Goal: Information Seeking & Learning: Find specific fact

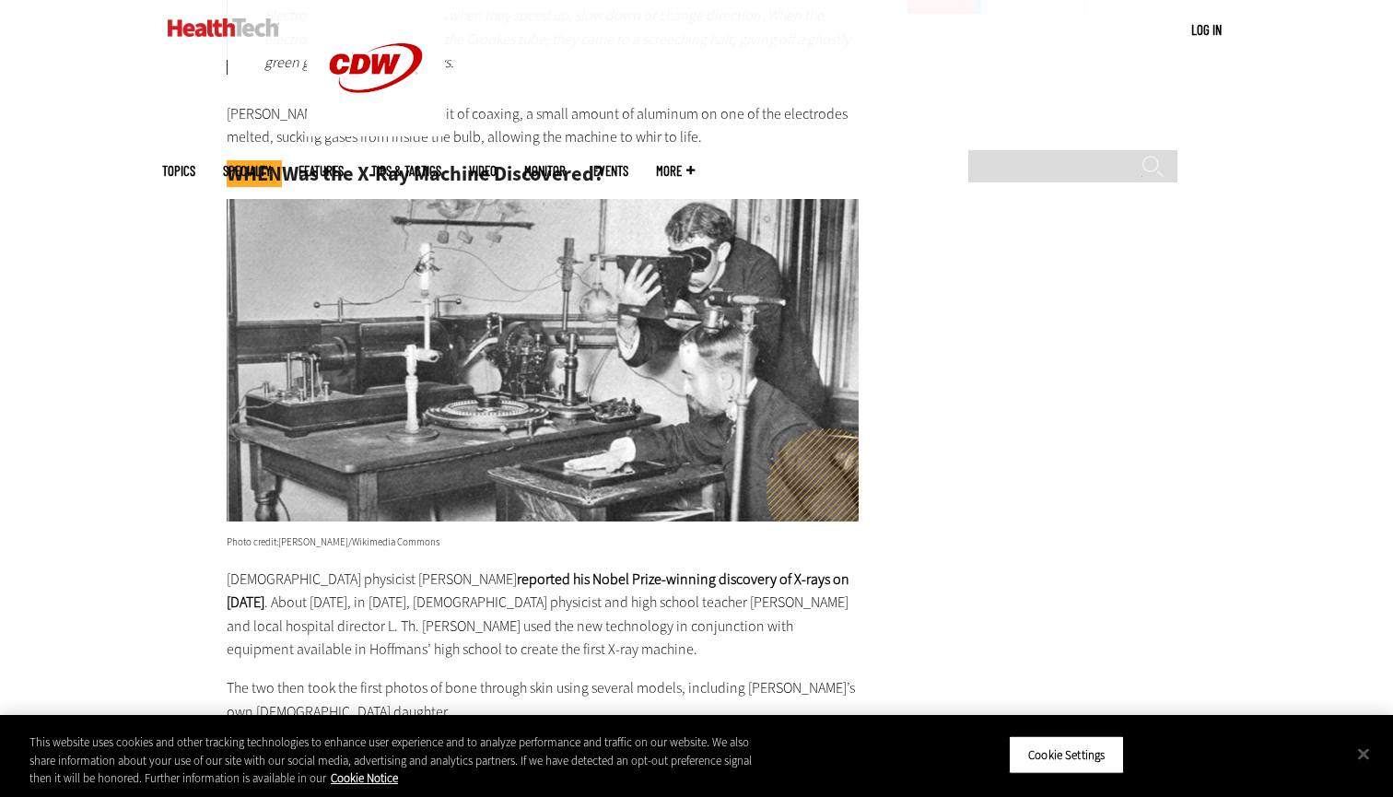
scroll to position [2485, 0]
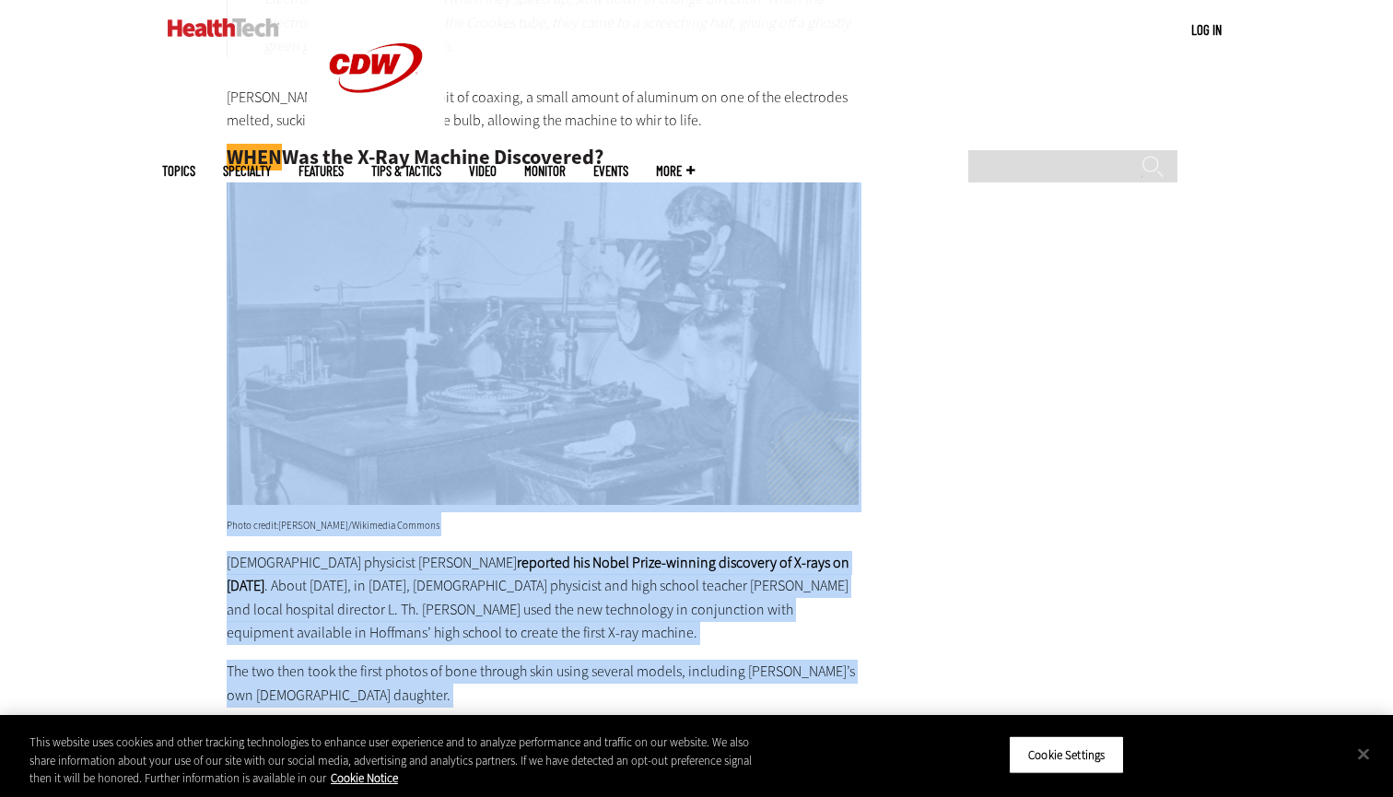
drag, startPoint x: 932, startPoint y: 512, endPoint x: 526, endPoint y: 251, distance: 483.2
click at [526, 251] on main "Home » Hardware Close New Workspace Modernization Research from CDW See how IT …" at bounding box center [696, 553] width 1069 height 4779
click at [143, 339] on div "Become an Insider Sign up [DATE] to receive premium content! Sign Up MENU Log i…" at bounding box center [696, 501] width 1393 height 5972
drag, startPoint x: 143, startPoint y: 326, endPoint x: 634, endPoint y: 283, distance: 492.9
click at [637, 285] on div "Become an Insider Sign up [DATE] to receive premium content! Sign Up MENU Log i…" at bounding box center [696, 501] width 1393 height 5972
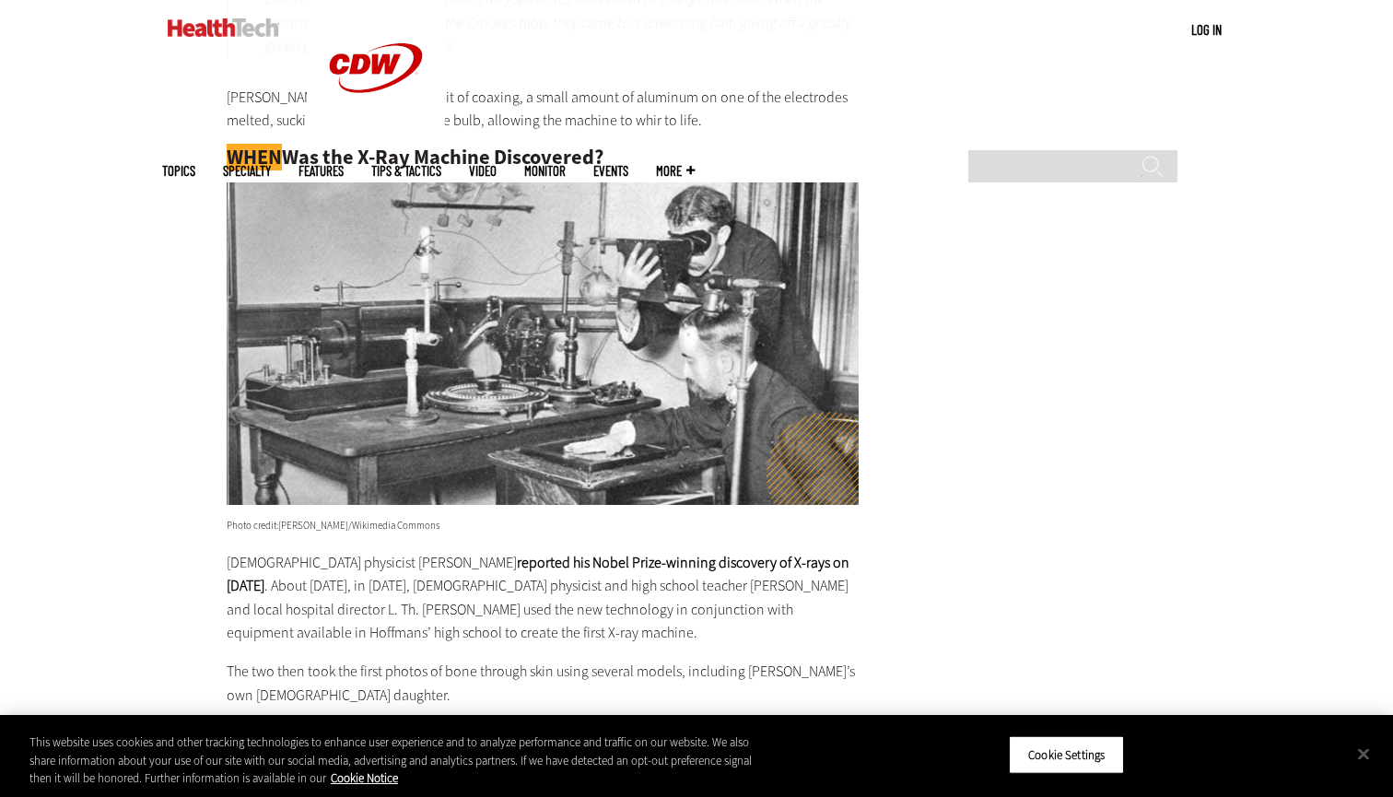
click at [937, 185] on main "Home » Hardware Close New Workspace Modernization Research from CDW See how IT …" at bounding box center [696, 553] width 1069 height 4779
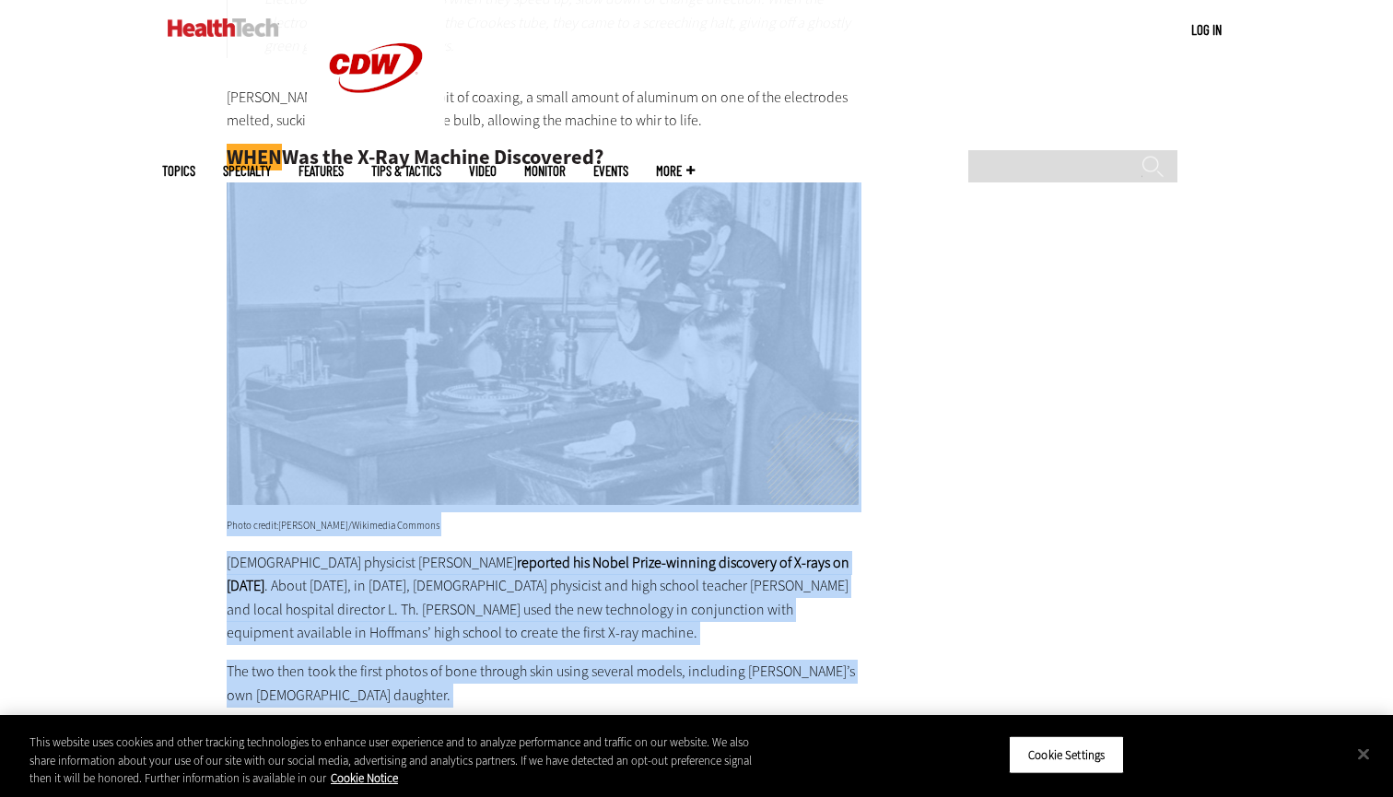
drag, startPoint x: 937, startPoint y: 185, endPoint x: 754, endPoint y: 153, distance: 185.2
click at [754, 153] on main "Home » Hardware Close New Workspace Modernization Research from CDW See how IT …" at bounding box center [696, 553] width 1069 height 4779
copy main "Lorem ipsumd: Sitamet C. Adipis/Elitseddo Eiusmod Tempor incididun Utlabor Etdo…"
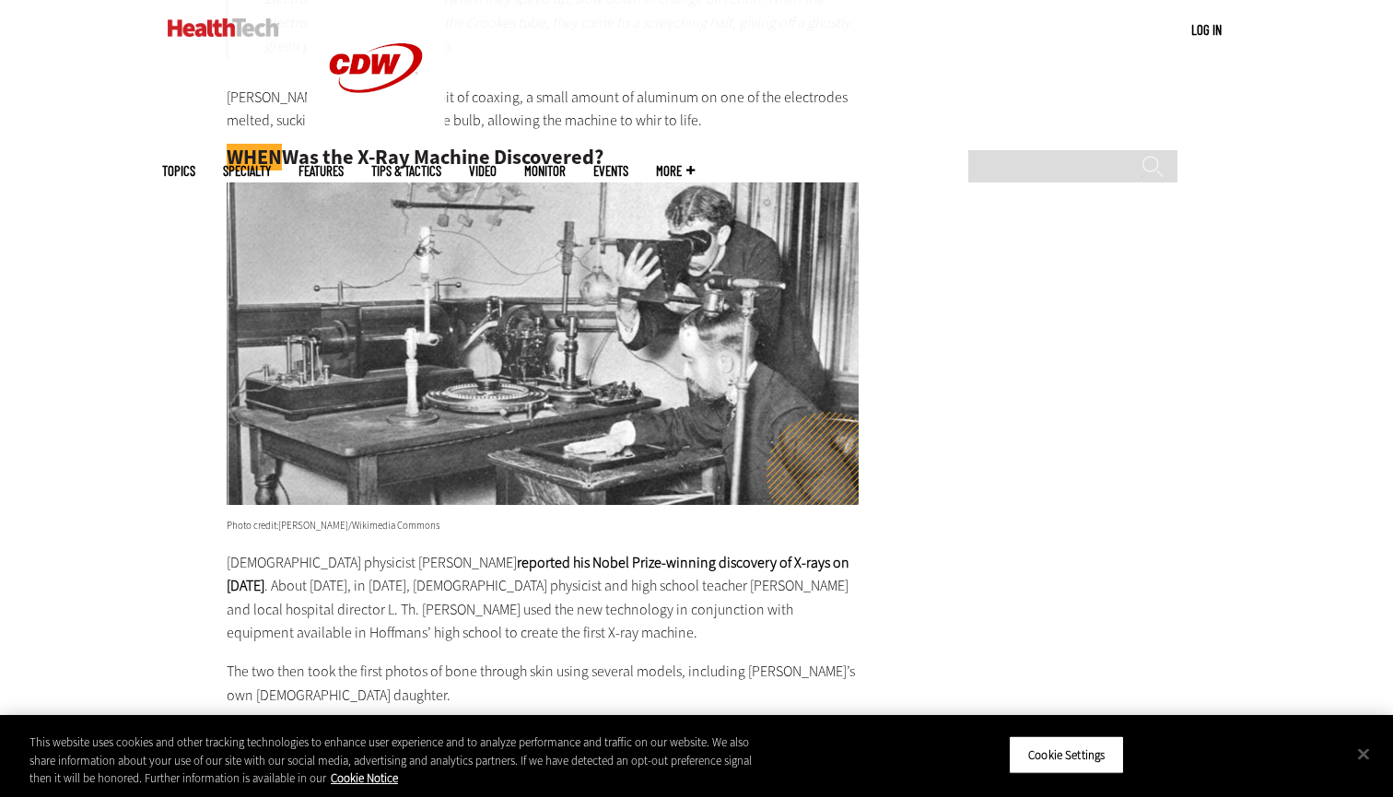
click at [955, 392] on main "Home » Hardware Close New Workspace Modernization Research from CDW See how IT …" at bounding box center [696, 553] width 1069 height 4779
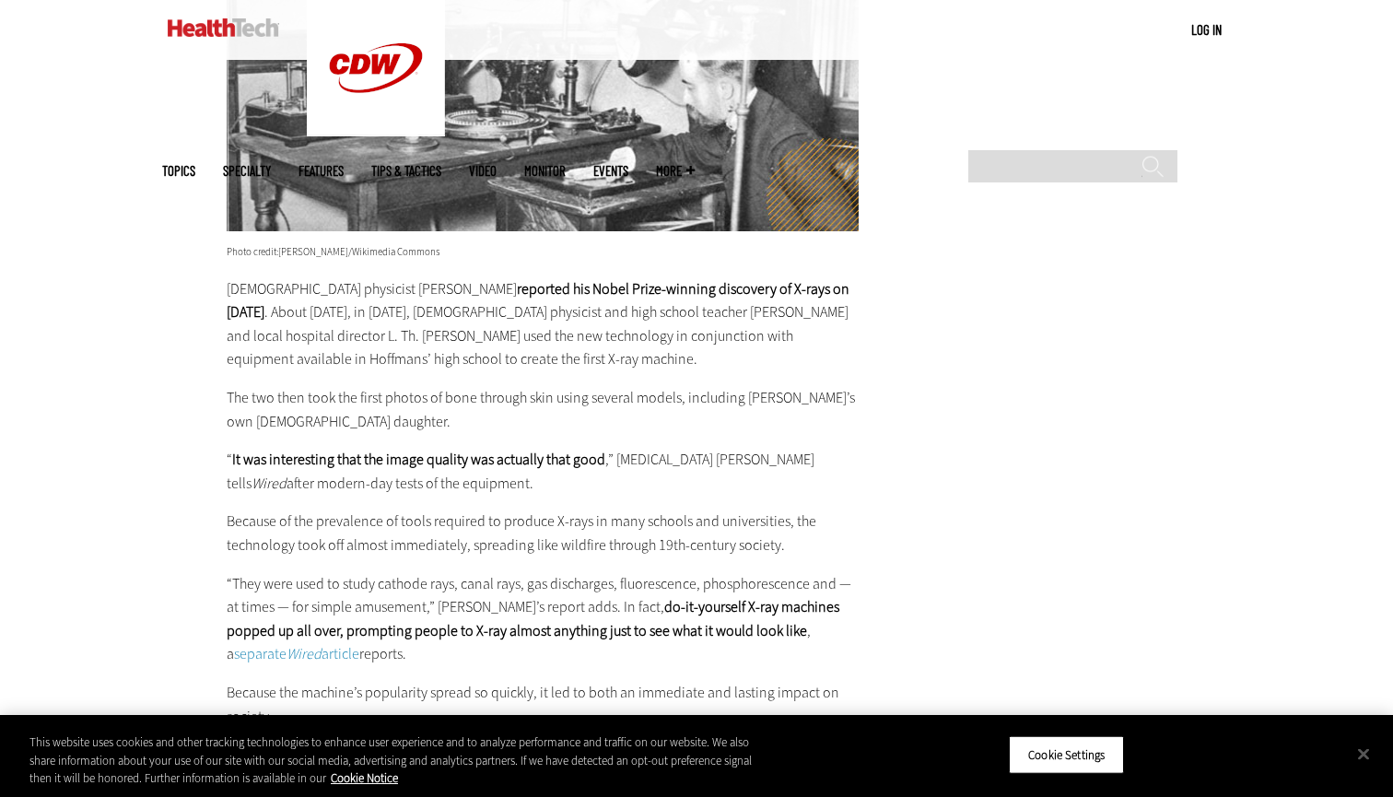
scroll to position [2738, 0]
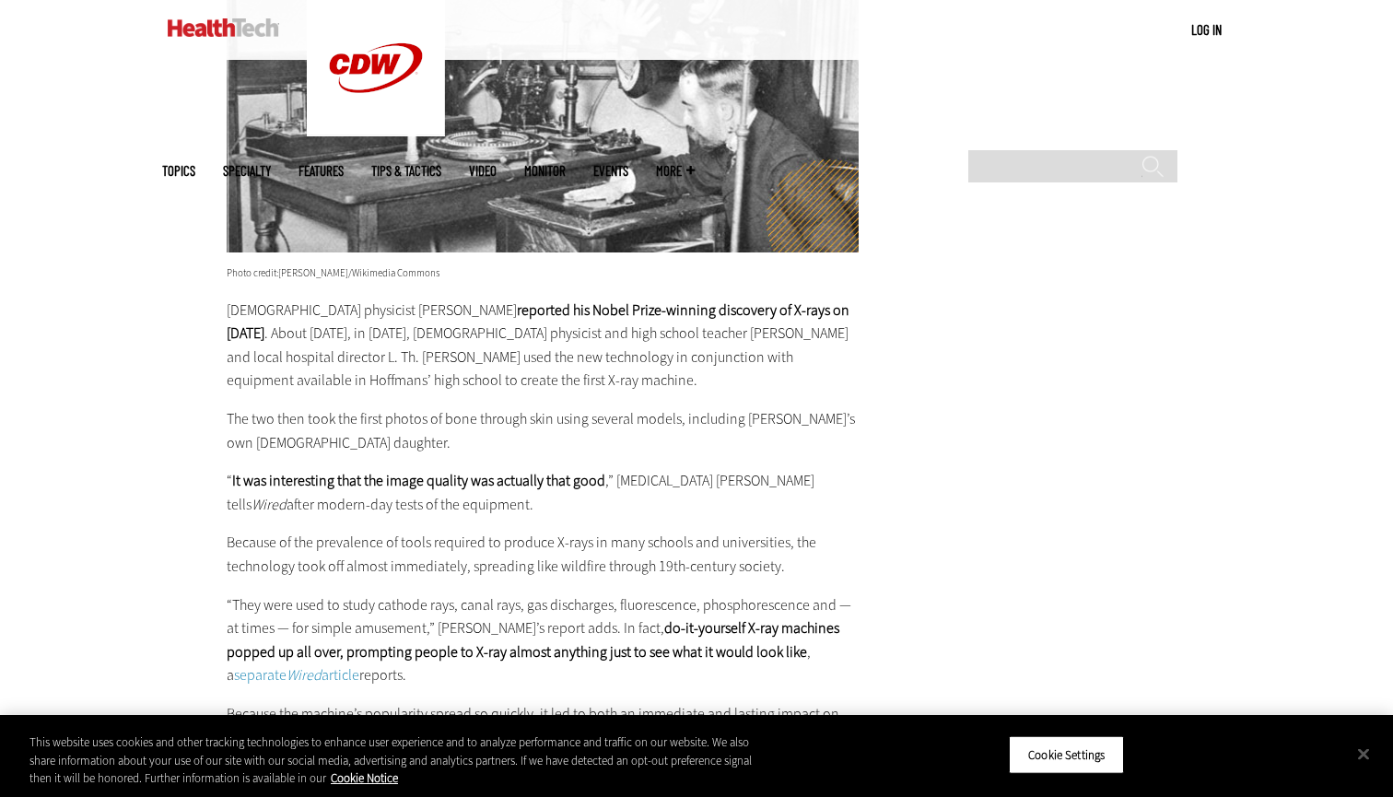
drag, startPoint x: 227, startPoint y: 249, endPoint x: 450, endPoint y: 259, distance: 224.1
click at [450, 259] on p "Photo credit: [PERSON_NAME]/Wikimedia Commons" at bounding box center [543, 106] width 632 height 353
copy p "Photo credit: [PERSON_NAME]/Wikimedia Commons"
click at [450, 259] on p "Photo credit: [PERSON_NAME]/Wikimedia Commons" at bounding box center [543, 106] width 632 height 353
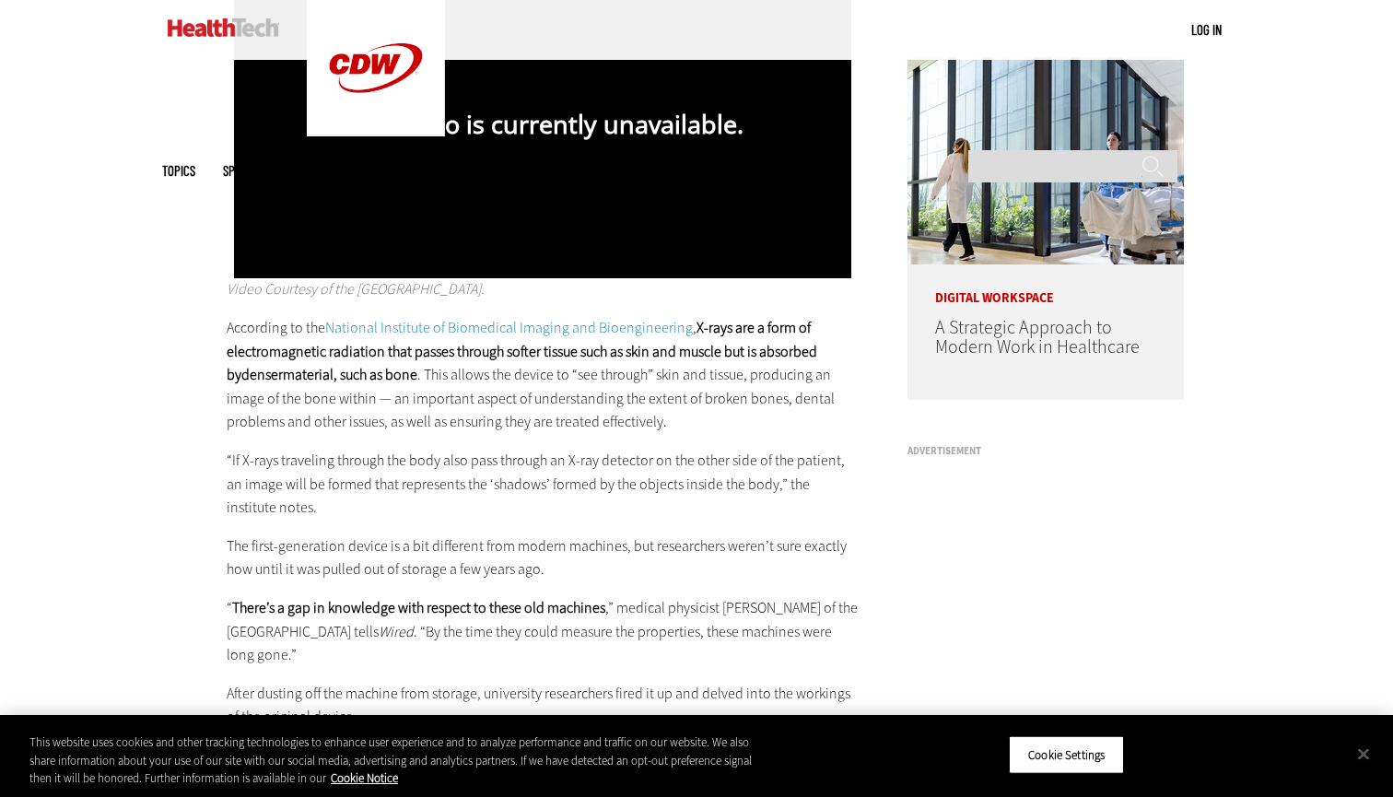
scroll to position [1402, 0]
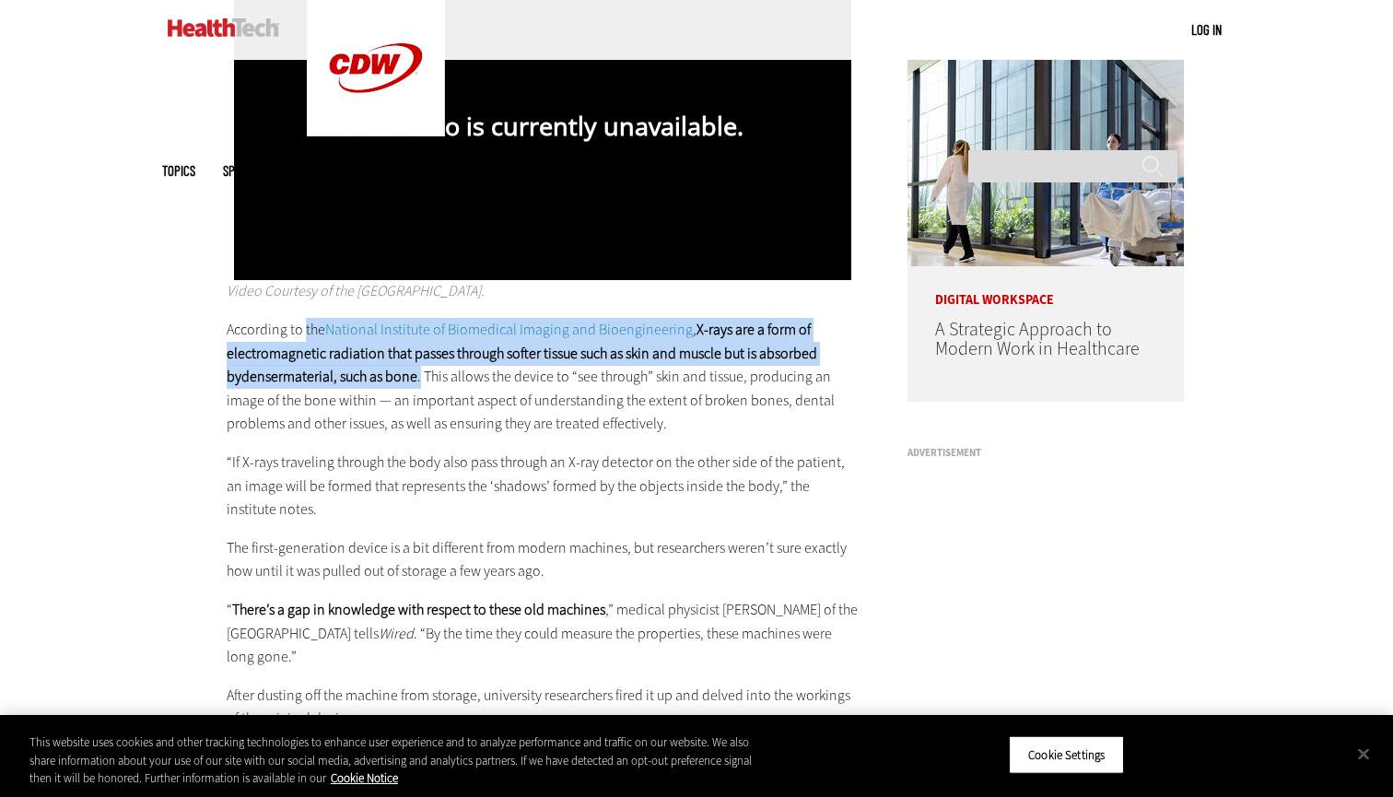
drag, startPoint x: 304, startPoint y: 324, endPoint x: 439, endPoint y: 372, distance: 142.8
click at [439, 372] on p "According to the National Institute of Biomedical Imaging and Bioengineering , …" at bounding box center [543, 377] width 632 height 118
copy p "the National Institute of Biomedical Imaging and Bioengineering , X-rays are a …"
click at [371, 359] on p "According to the National Institute of Biomedical Imaging and Bioengineering , …" at bounding box center [543, 377] width 632 height 118
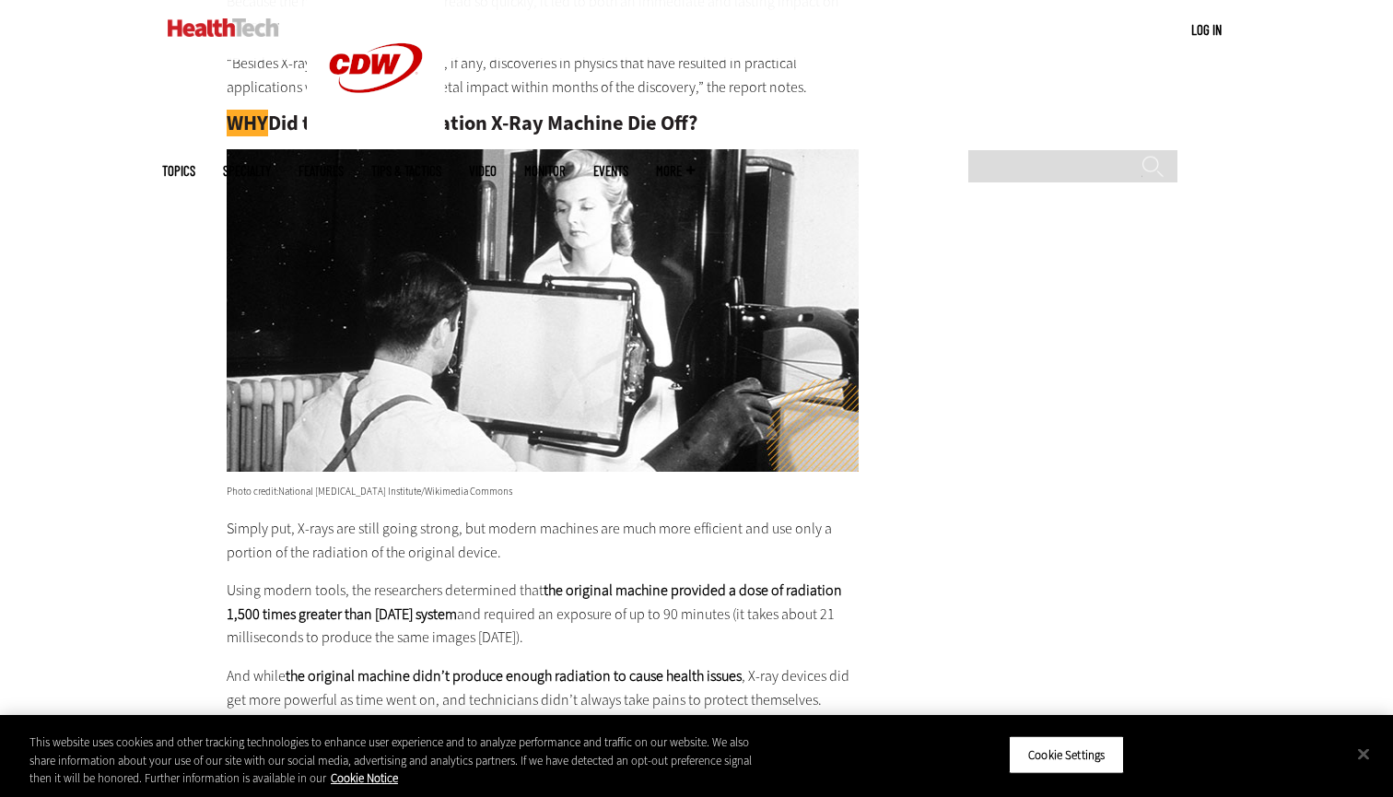
scroll to position [3455, 0]
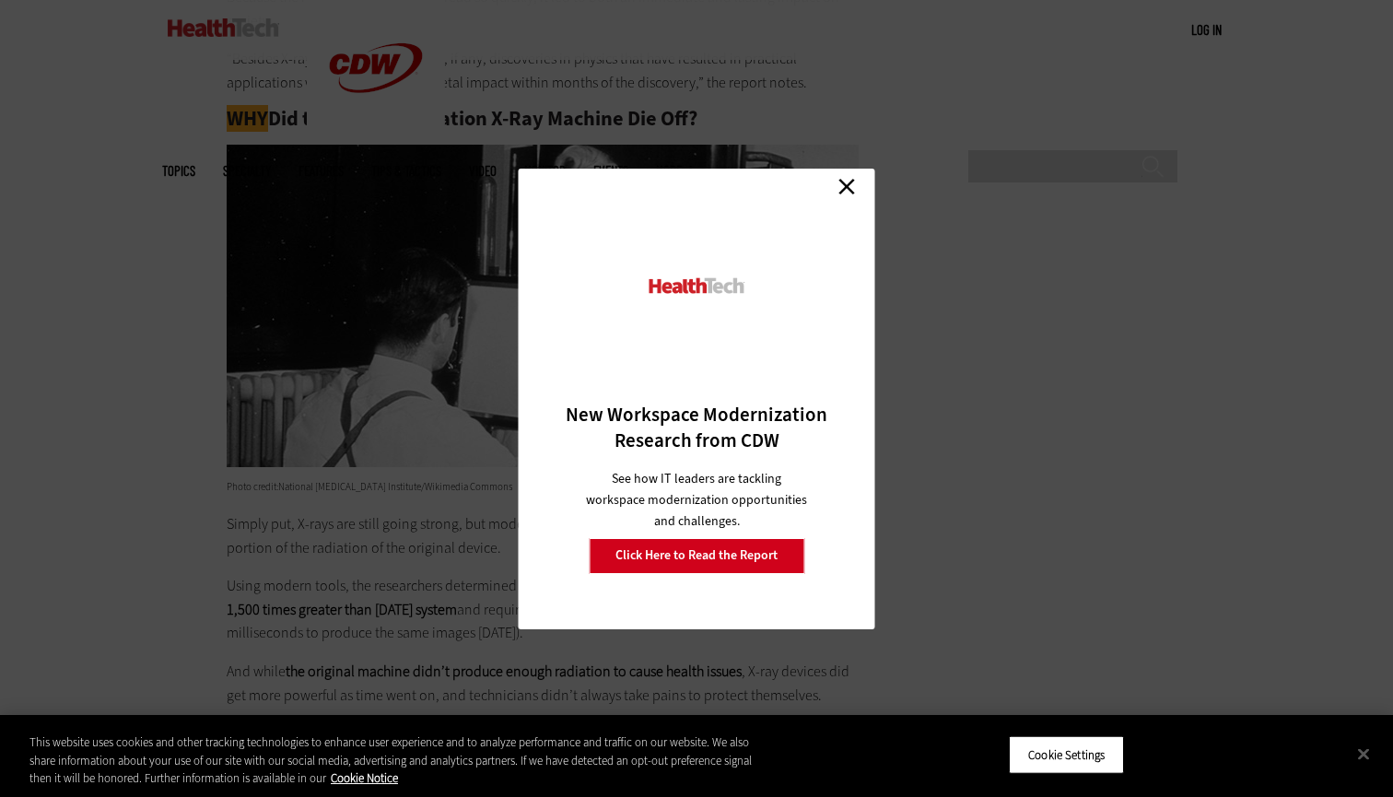
click at [852, 174] on link "Close" at bounding box center [847, 187] width 28 height 28
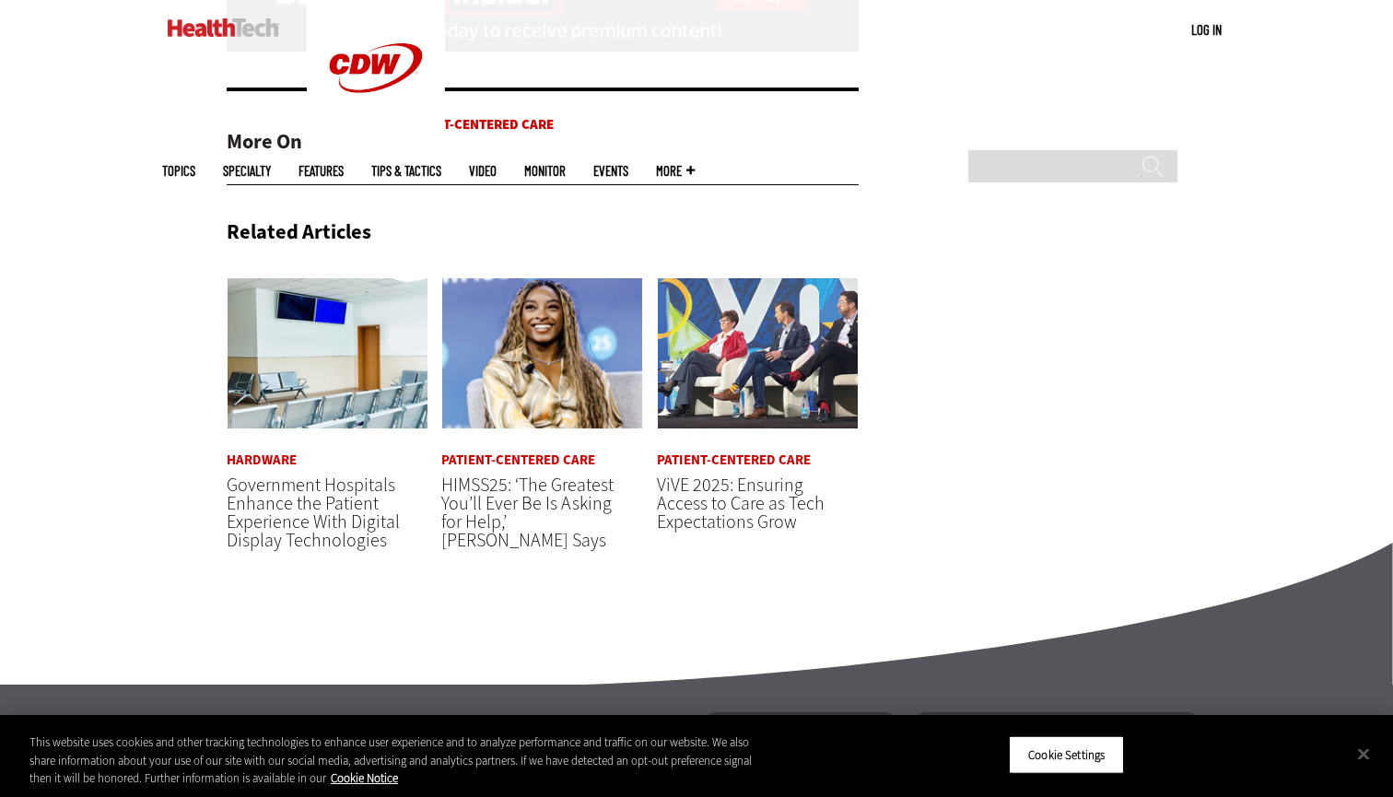
scroll to position [4852, 0]
